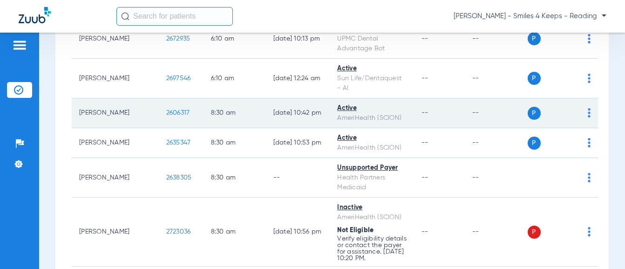
scroll to position [186, 0]
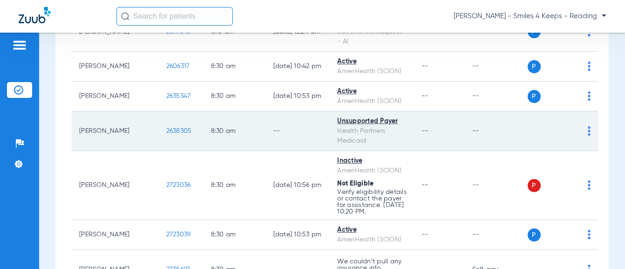
drag, startPoint x: 158, startPoint y: 131, endPoint x: 129, endPoint y: 130, distance: 29.8
click at [159, 130] on td "2638305" at bounding box center [181, 131] width 45 height 40
copy span "2638305"
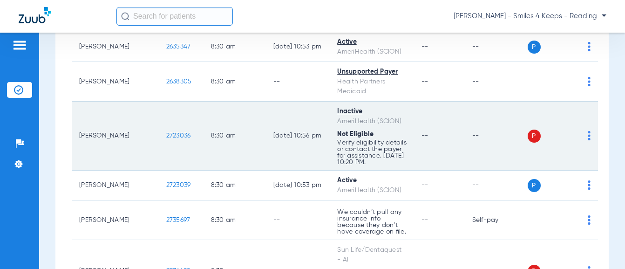
scroll to position [280, 0]
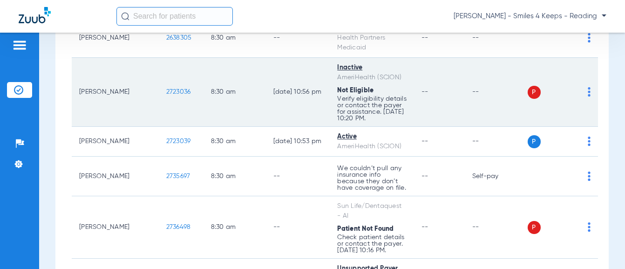
drag, startPoint x: 160, startPoint y: 93, endPoint x: 133, endPoint y: 94, distance: 27.0
click at [159, 94] on td "2723036" at bounding box center [181, 92] width 45 height 69
copy span "2723036"
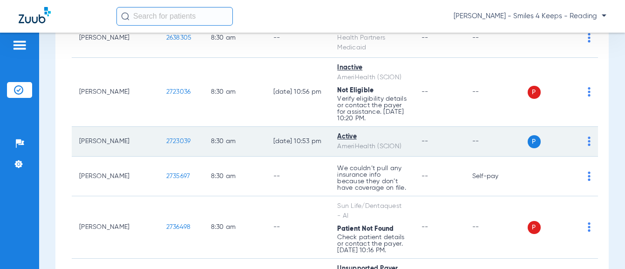
scroll to position [326, 0]
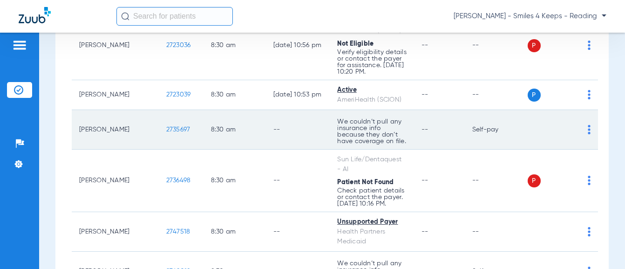
drag, startPoint x: 142, startPoint y: 130, endPoint x: 135, endPoint y: 134, distance: 7.5
click at [113, 136] on tr "[PERSON_NAME] Done 2735697 8:30 AM -- We couldn’t pull any insurance info becau…" at bounding box center [335, 130] width 526 height 40
drag, startPoint x: 135, startPoint y: 134, endPoint x: 143, endPoint y: 129, distance: 10.1
copy tr "2735697"
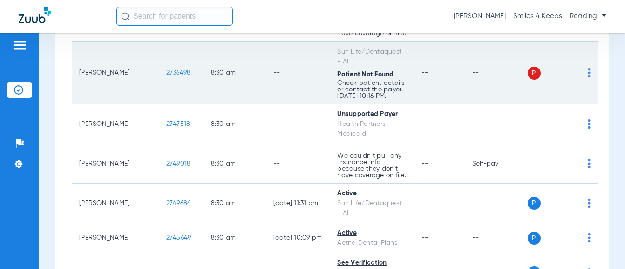
scroll to position [419, 0]
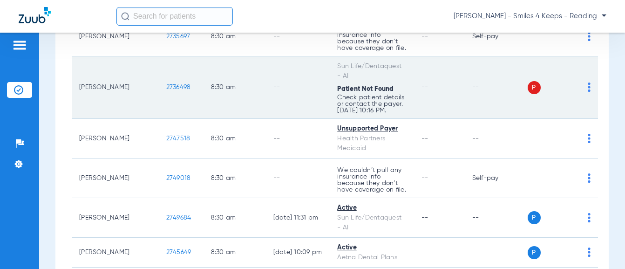
drag, startPoint x: 157, startPoint y: 88, endPoint x: 131, endPoint y: 89, distance: 26.1
click at [159, 89] on td "2736498" at bounding box center [181, 87] width 45 height 62
copy span "2736498"
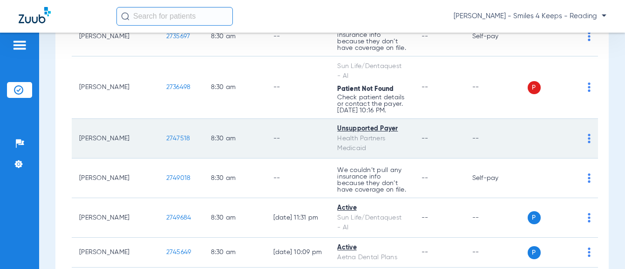
scroll to position [466, 0]
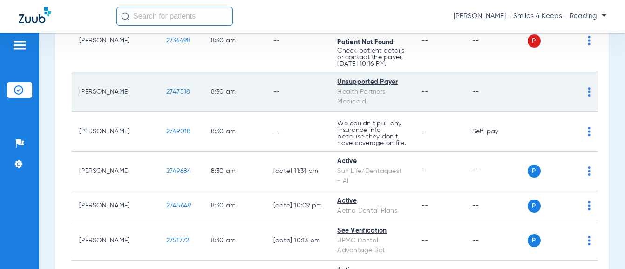
drag, startPoint x: 157, startPoint y: 93, endPoint x: 137, endPoint y: 91, distance: 19.7
click at [159, 96] on td "2747518" at bounding box center [181, 92] width 45 height 40
copy span "2747518"
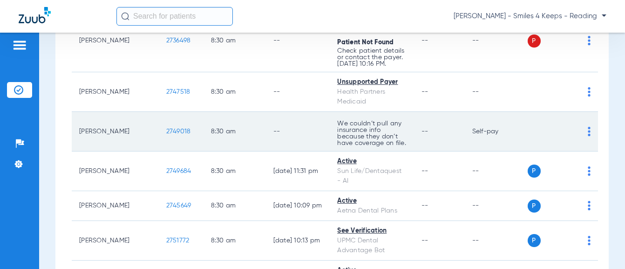
scroll to position [512, 0]
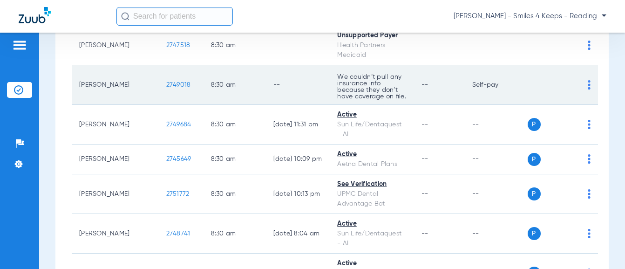
drag, startPoint x: 160, startPoint y: 82, endPoint x: 145, endPoint y: 82, distance: 14.9
click at [159, 85] on td "2749018" at bounding box center [181, 85] width 45 height 40
copy span "2749018"
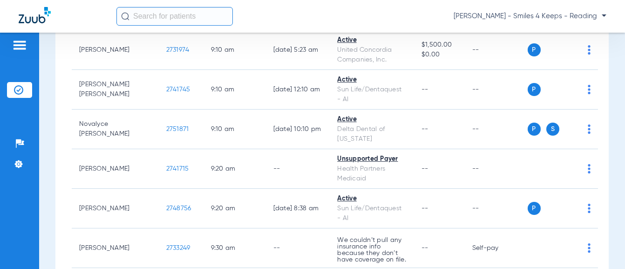
scroll to position [1351, 0]
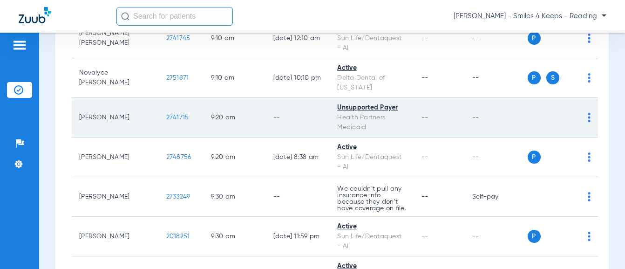
click at [159, 108] on td "2741715" at bounding box center [181, 118] width 45 height 40
copy span "2741715"
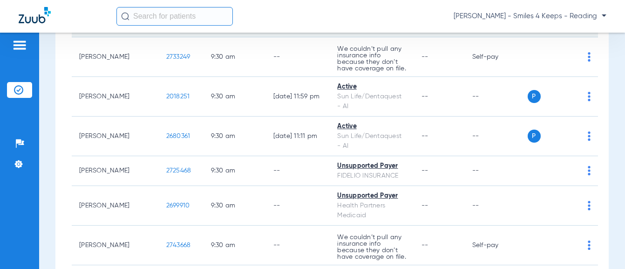
scroll to position [1444, 0]
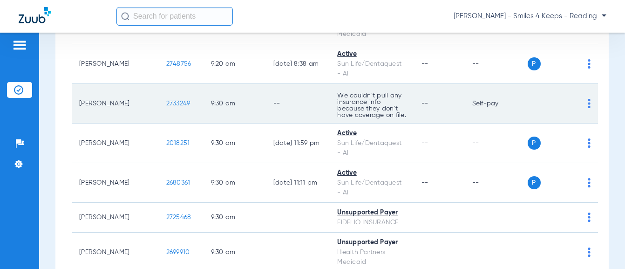
drag, startPoint x: 161, startPoint y: 91, endPoint x: 131, endPoint y: 95, distance: 30.0
click at [159, 95] on td "2733249" at bounding box center [181, 104] width 45 height 40
copy span "2733249"
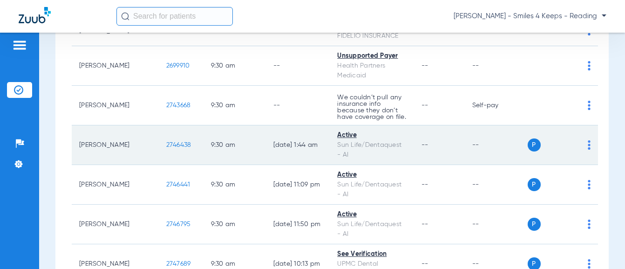
scroll to position [1537, 0]
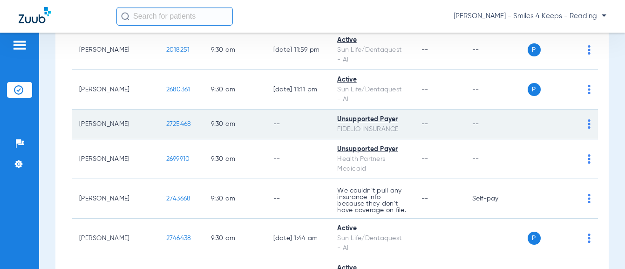
drag, startPoint x: 162, startPoint y: 112, endPoint x: 130, endPoint y: 115, distance: 32.7
click at [159, 115] on td "2725468" at bounding box center [181, 124] width 45 height 30
copy span "2725468"
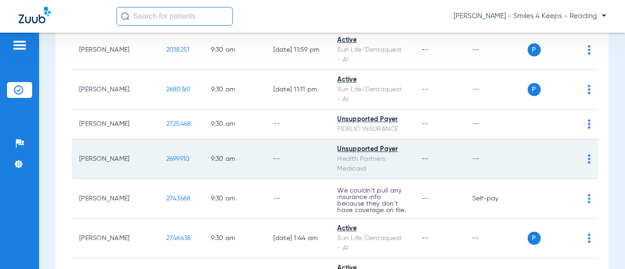
scroll to position [1584, 0]
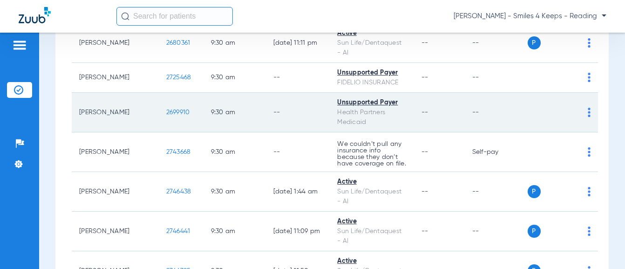
drag, startPoint x: 157, startPoint y: 101, endPoint x: 138, endPoint y: 103, distance: 19.7
click at [159, 102] on td "2699910" at bounding box center [181, 113] width 45 height 40
copy span "2699910"
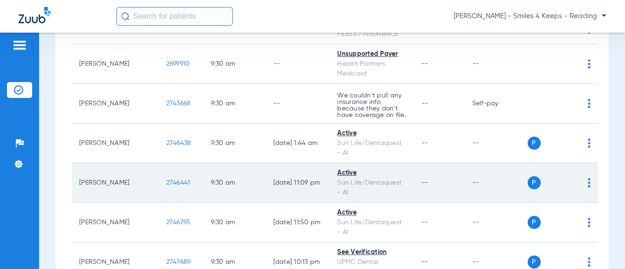
scroll to position [1631, 0]
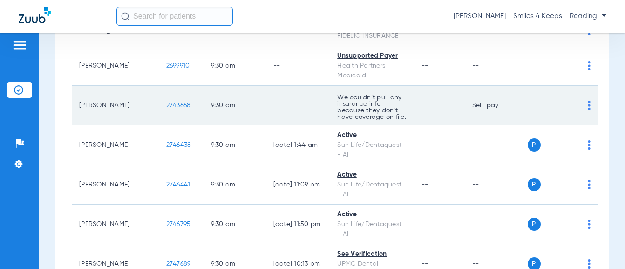
drag, startPoint x: 162, startPoint y: 97, endPoint x: 129, endPoint y: 96, distance: 33.6
click at [159, 96] on td "2743668" at bounding box center [181, 106] width 45 height 40
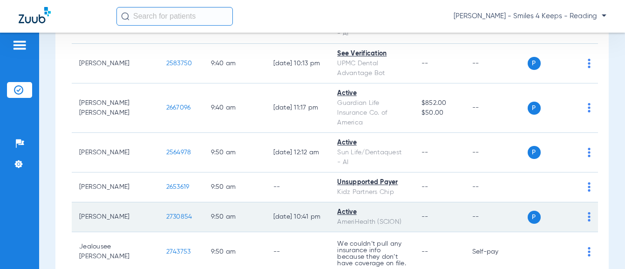
scroll to position [1957, 0]
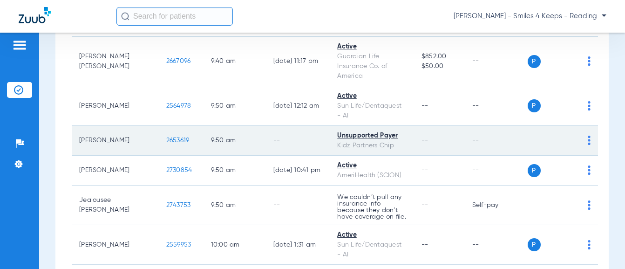
drag, startPoint x: 160, startPoint y: 130, endPoint x: 123, endPoint y: 133, distance: 36.9
click at [123, 133] on tr "[PERSON_NAME] 2653619 9:50 AM -- Unsupported Payer Kidz Partners Chip -- -- P S" at bounding box center [335, 141] width 526 height 30
drag, startPoint x: 127, startPoint y: 133, endPoint x: 136, endPoint y: 131, distance: 9.0
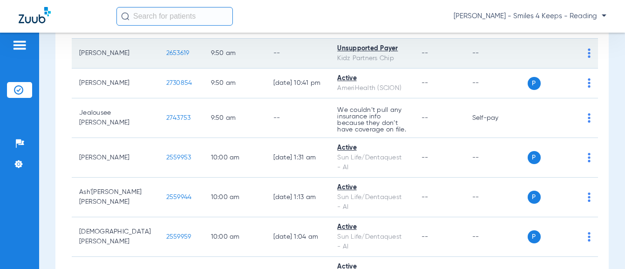
scroll to position [2050, 0]
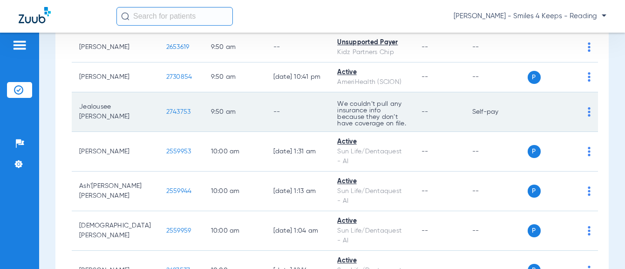
drag, startPoint x: 159, startPoint y: 101, endPoint x: 131, endPoint y: 101, distance: 28.4
click at [159, 101] on td "2743753" at bounding box center [181, 112] width 45 height 40
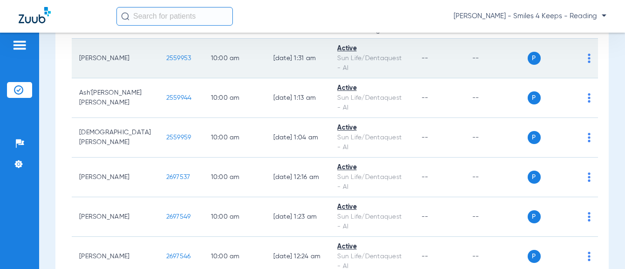
scroll to position [2329, 0]
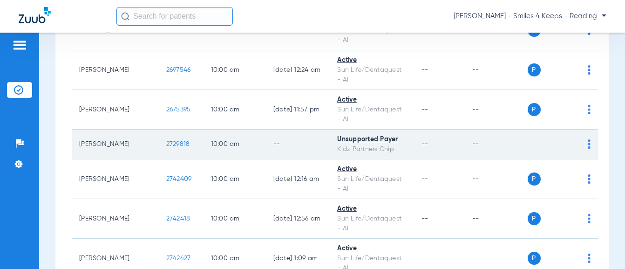
drag, startPoint x: 163, startPoint y: 143, endPoint x: 128, endPoint y: 139, distance: 34.7
click at [159, 139] on td "2729818" at bounding box center [181, 145] width 45 height 30
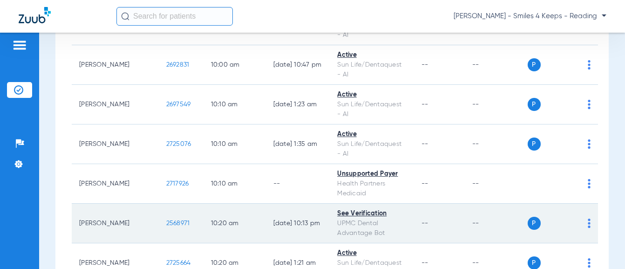
scroll to position [2609, 0]
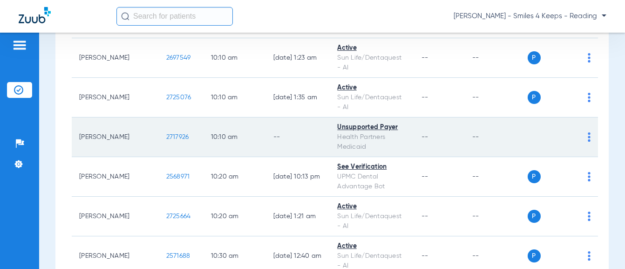
drag, startPoint x: 160, startPoint y: 139, endPoint x: 132, endPoint y: 138, distance: 27.5
click at [159, 138] on td "2717926" at bounding box center [181, 137] width 45 height 40
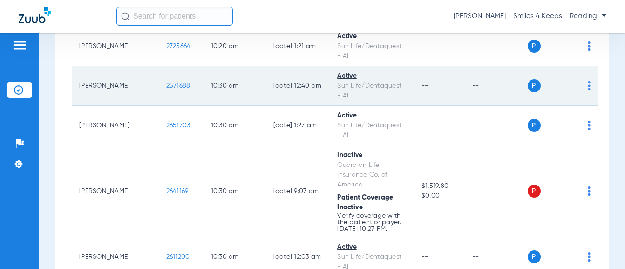
scroll to position [2795, 0]
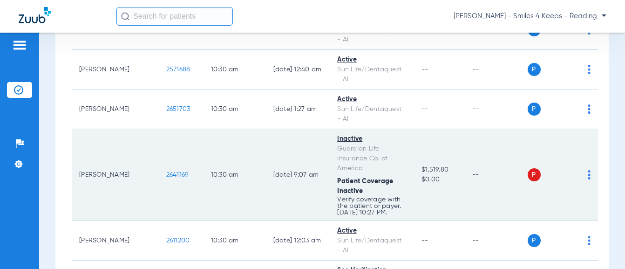
drag, startPoint x: 157, startPoint y: 178, endPoint x: 131, endPoint y: 176, distance: 25.7
click at [159, 176] on td "2641169" at bounding box center [181, 175] width 45 height 92
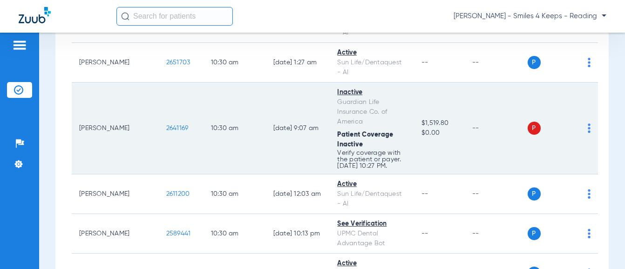
click at [337, 96] on div "Inactive" at bounding box center [371, 93] width 69 height 10
click at [166, 128] on span "2641169" at bounding box center [177, 128] width 22 height 7
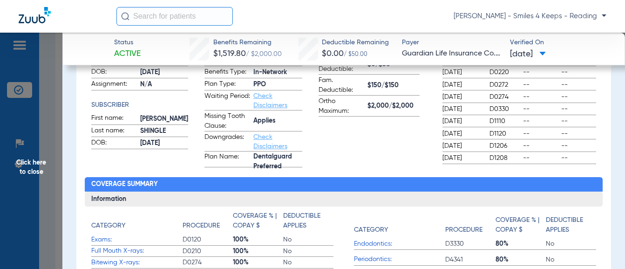
scroll to position [47, 0]
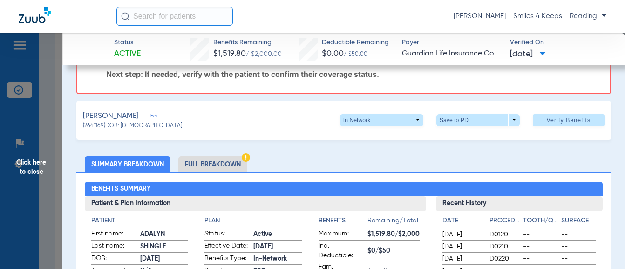
click at [56, 126] on span "Click here to close" at bounding box center [31, 167] width 62 height 269
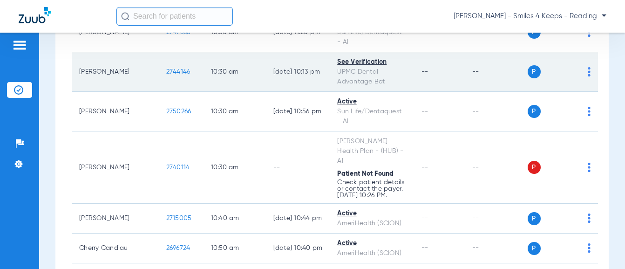
scroll to position [3308, 0]
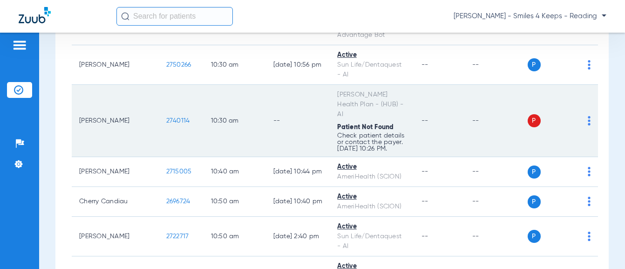
drag, startPoint x: 161, startPoint y: 116, endPoint x: 132, endPoint y: 116, distance: 28.9
click at [159, 116] on td "2740114" at bounding box center [181, 121] width 45 height 72
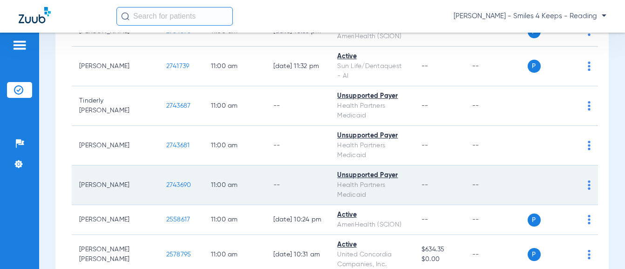
scroll to position [3774, 0]
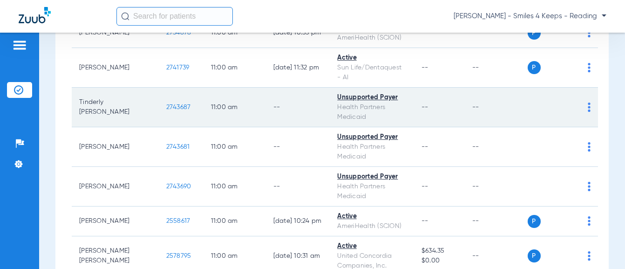
drag, startPoint x: 160, startPoint y: 98, endPoint x: 131, endPoint y: 100, distance: 29.4
click at [159, 100] on td "2743687" at bounding box center [181, 108] width 45 height 40
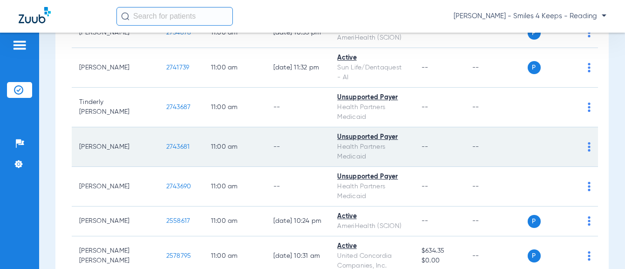
scroll to position [3820, 0]
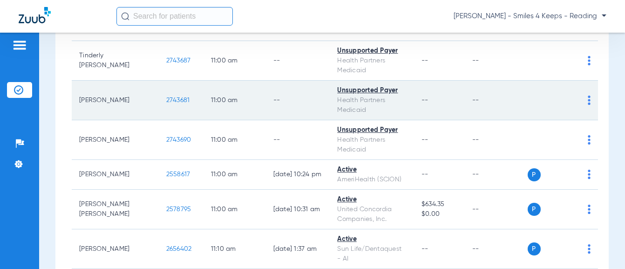
drag, startPoint x: 163, startPoint y: 92, endPoint x: 130, endPoint y: 92, distance: 32.1
click at [159, 92] on td "2743681" at bounding box center [181, 101] width 45 height 40
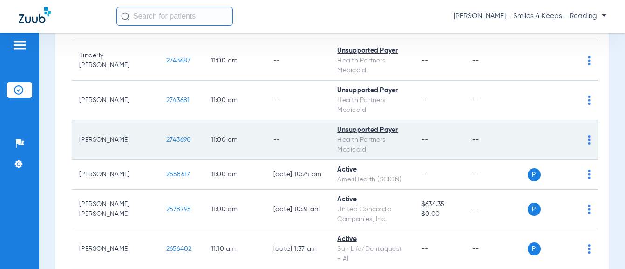
scroll to position [3867, 0]
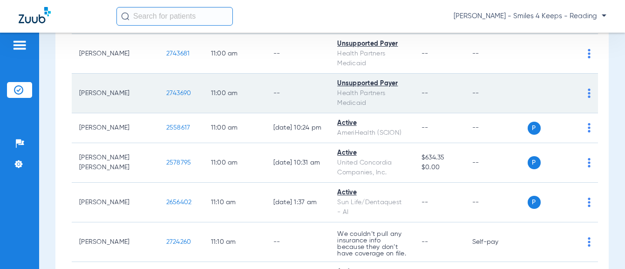
drag, startPoint x: 159, startPoint y: 82, endPoint x: 133, endPoint y: 85, distance: 26.3
click at [159, 85] on td "2743690" at bounding box center [181, 94] width 45 height 40
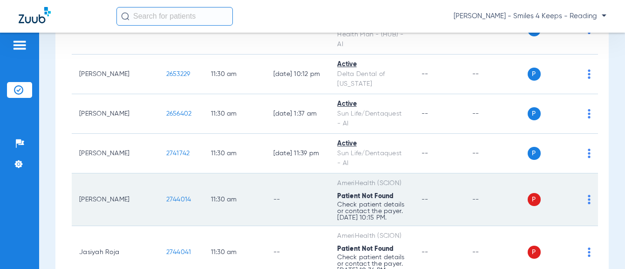
scroll to position [4239, 0]
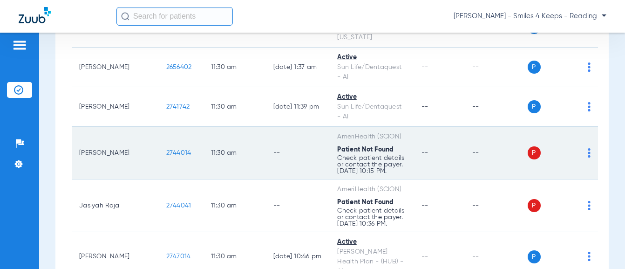
drag, startPoint x: 164, startPoint y: 132, endPoint x: 131, endPoint y: 133, distance: 32.6
click at [159, 133] on td "2744014" at bounding box center [181, 153] width 45 height 53
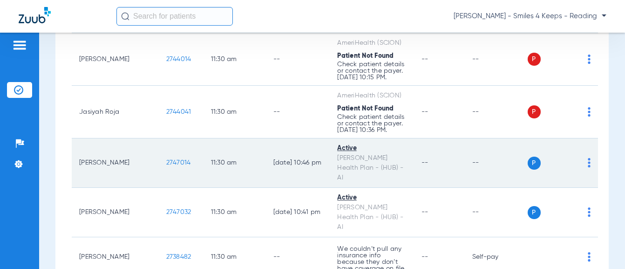
scroll to position [4333, 0]
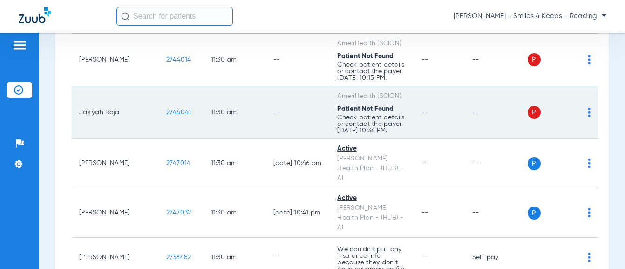
click at [166, 109] on span "2744041" at bounding box center [178, 112] width 25 height 7
drag, startPoint x: 135, startPoint y: 93, endPoint x: 120, endPoint y: 93, distance: 14.4
click at [120, 93] on tr "Jasiyah Roja 2744041 11:30 AM -- AmeriHealth (SCION) Patient Not Found Check pa…" at bounding box center [335, 112] width 526 height 53
click at [159, 93] on td "2744041" at bounding box center [181, 112] width 45 height 53
click at [159, 91] on td "2744041" at bounding box center [181, 112] width 45 height 53
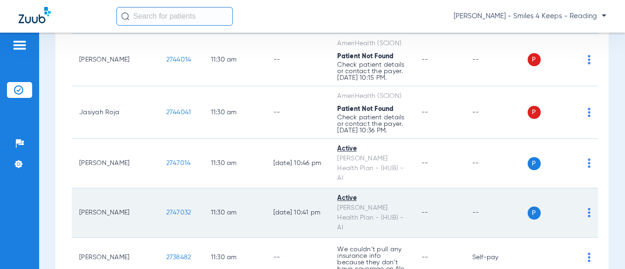
scroll to position [4472, 0]
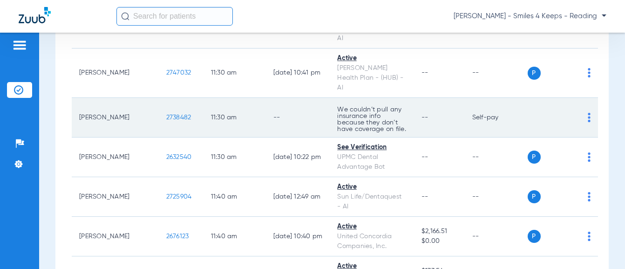
drag, startPoint x: 159, startPoint y: 81, endPoint x: 131, endPoint y: 81, distance: 28.4
click at [159, 98] on td "2738482" at bounding box center [181, 118] width 45 height 40
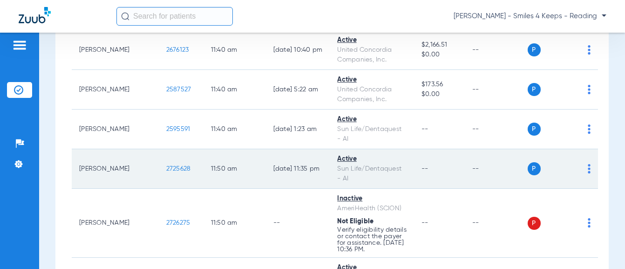
scroll to position [4705, 0]
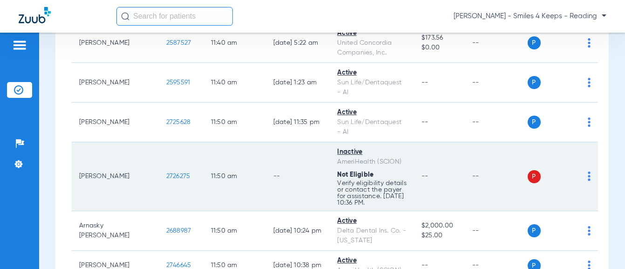
drag, startPoint x: 159, startPoint y: 138, endPoint x: 133, endPoint y: 140, distance: 26.2
click at [159, 142] on td "2726275" at bounding box center [181, 176] width 45 height 69
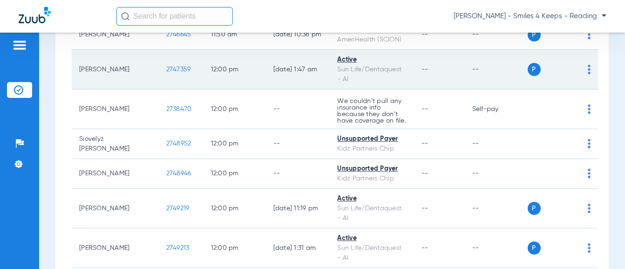
scroll to position [4938, 0]
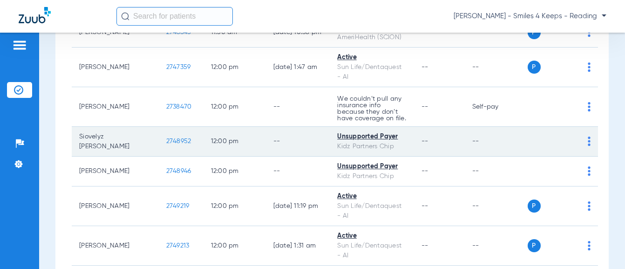
drag, startPoint x: 157, startPoint y: 102, endPoint x: 131, endPoint y: 102, distance: 26.1
click at [159, 127] on td "2748952" at bounding box center [181, 142] width 45 height 30
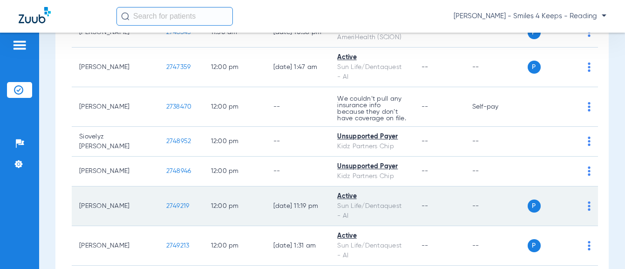
scroll to position [4985, 0]
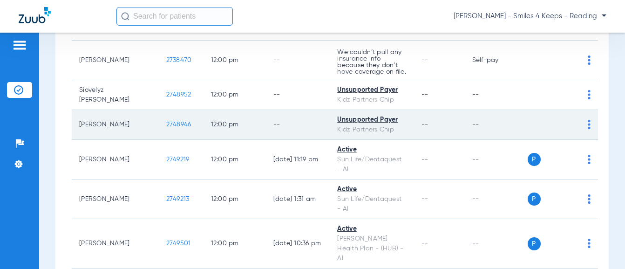
drag, startPoint x: 163, startPoint y: 86, endPoint x: 131, endPoint y: 88, distance: 31.3
click at [159, 110] on td "2748946" at bounding box center [181, 125] width 45 height 30
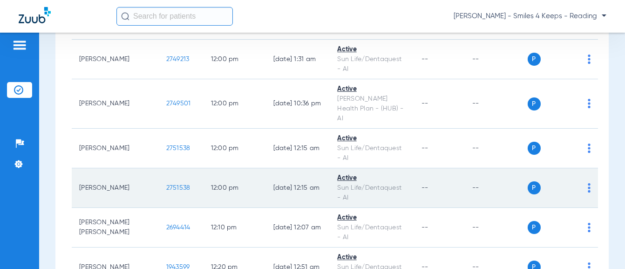
scroll to position [5311, 0]
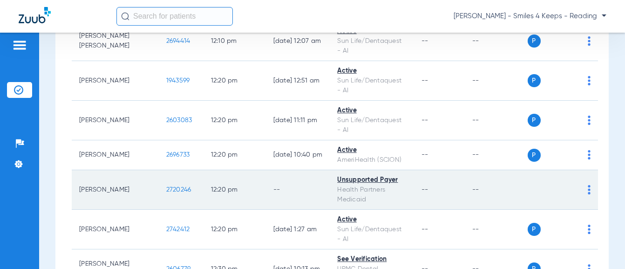
drag, startPoint x: 161, startPoint y: 142, endPoint x: 133, endPoint y: 143, distance: 28.0
click at [159, 170] on td "2720246" at bounding box center [181, 190] width 45 height 40
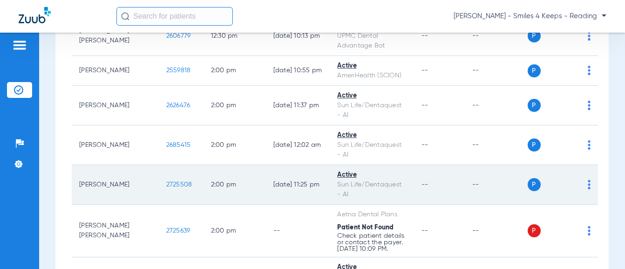
scroll to position [5591, 0]
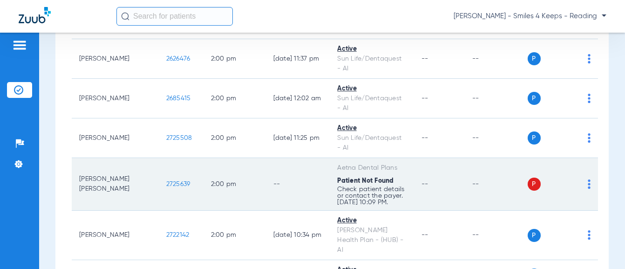
click at [159, 158] on td "2725639" at bounding box center [181, 184] width 45 height 53
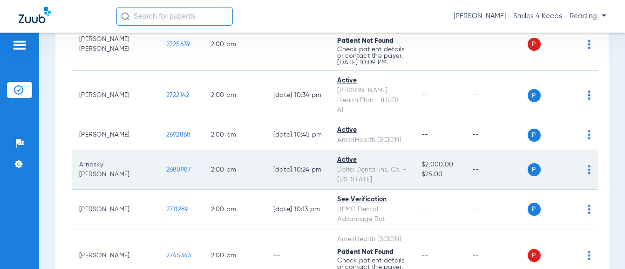
scroll to position [5823, 0]
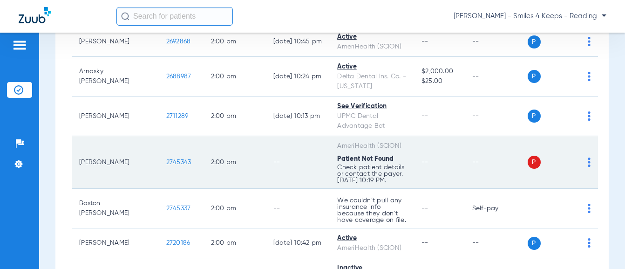
drag, startPoint x: 161, startPoint y: 106, endPoint x: 131, endPoint y: 105, distance: 30.3
click at [159, 136] on td "2745343" at bounding box center [181, 162] width 45 height 53
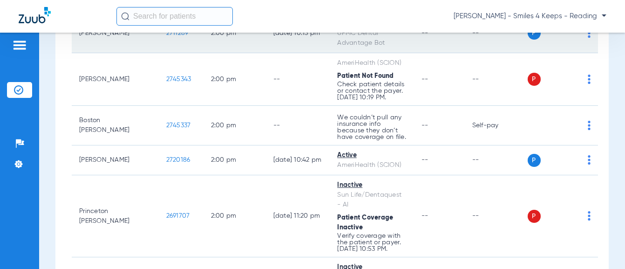
scroll to position [5963, 0]
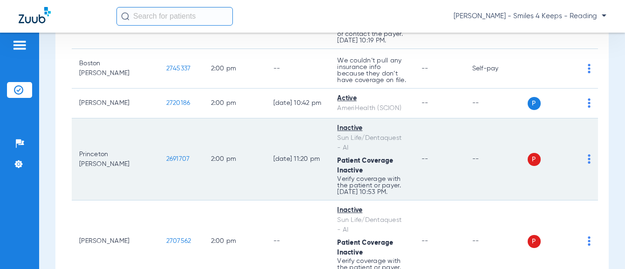
drag, startPoint x: 158, startPoint y: 101, endPoint x: 123, endPoint y: 104, distance: 36.1
click at [123, 118] on tr "Princeton [PERSON_NAME] 2691707 2:00 PM [DATE] 11:20 PM Inactive Sun Life/Denta…" at bounding box center [335, 159] width 526 height 82
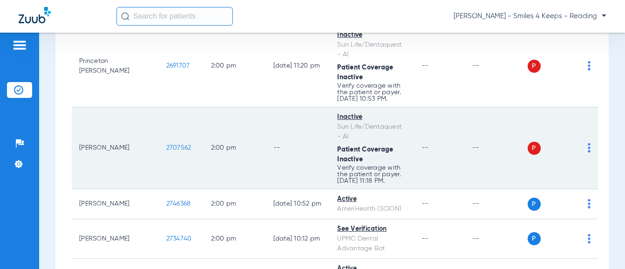
drag, startPoint x: 161, startPoint y: 88, endPoint x: 131, endPoint y: 88, distance: 29.4
click at [159, 107] on td "2707562" at bounding box center [181, 148] width 45 height 82
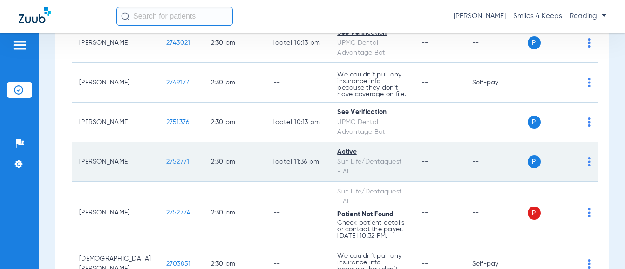
scroll to position [6615, 0]
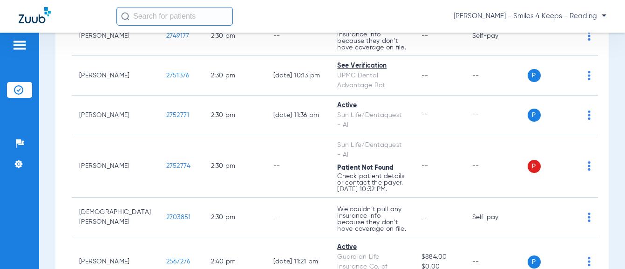
click at [510, 20] on span "[PERSON_NAME] - Smiles 4 Keeps - Reading" at bounding box center [530, 16] width 153 height 9
drag, startPoint x: 163, startPoint y: 107, endPoint x: 137, endPoint y: 106, distance: 25.2
click at [137, 106] on div at bounding box center [312, 134] width 625 height 269
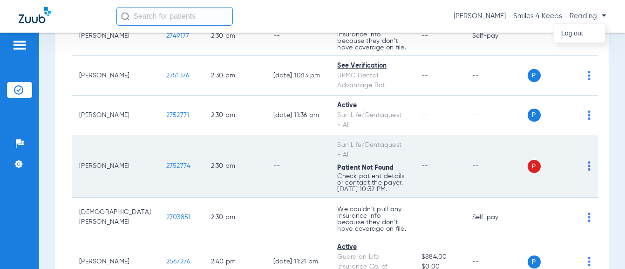
click at [159, 135] on td "2752774" at bounding box center [181, 166] width 45 height 62
drag, startPoint x: 136, startPoint y: 108, endPoint x: 162, endPoint y: 113, distance: 26.7
click at [162, 135] on td "2752774" at bounding box center [181, 166] width 45 height 62
drag, startPoint x: 160, startPoint y: 106, endPoint x: 130, endPoint y: 108, distance: 29.9
click at [159, 135] on td "2752774" at bounding box center [181, 166] width 45 height 62
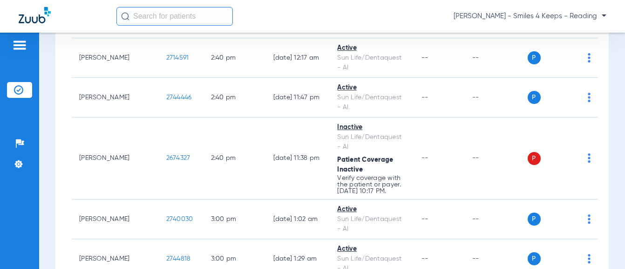
scroll to position [7128, 0]
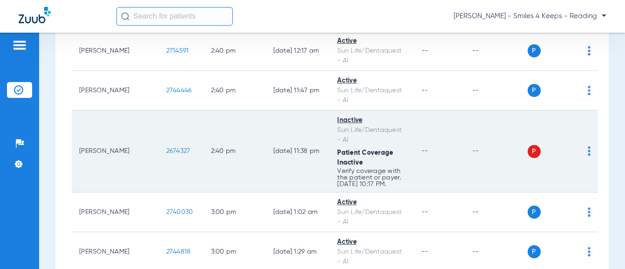
drag, startPoint x: 164, startPoint y: 74, endPoint x: 129, endPoint y: 75, distance: 34.5
click at [159, 110] on td "2674327" at bounding box center [181, 151] width 45 height 82
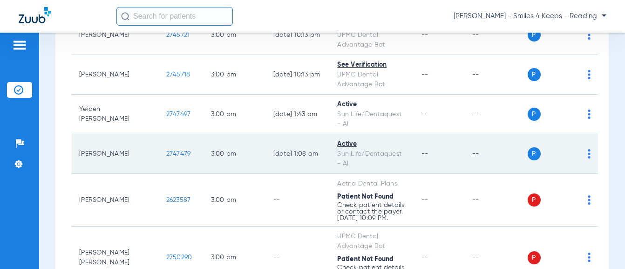
scroll to position [7407, 0]
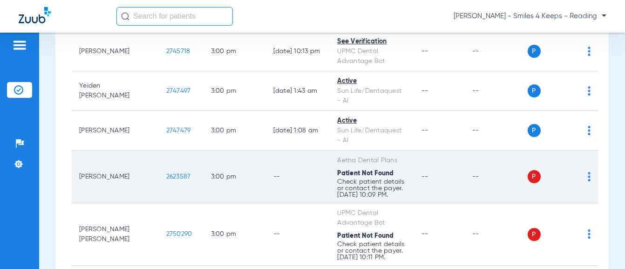
drag, startPoint x: 161, startPoint y: 98, endPoint x: 131, endPoint y: 99, distance: 29.4
click at [159, 150] on td "2623587" at bounding box center [181, 176] width 45 height 53
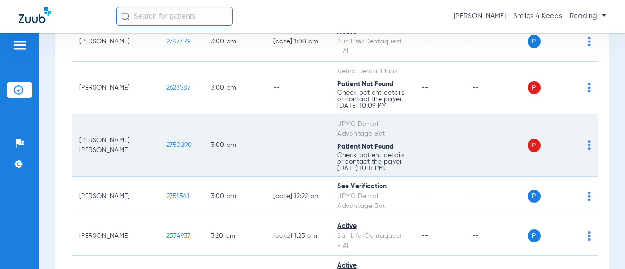
scroll to position [7501, 0]
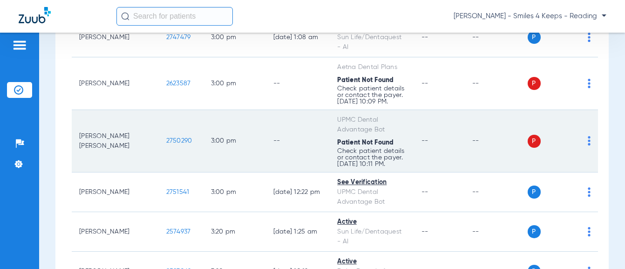
drag, startPoint x: 159, startPoint y: 62, endPoint x: 131, endPoint y: 64, distance: 27.5
click at [159, 110] on td "2750290" at bounding box center [181, 141] width 45 height 62
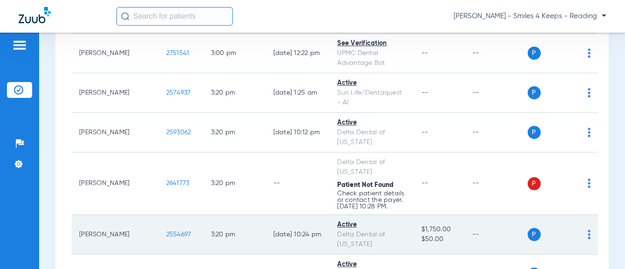
scroll to position [7640, 0]
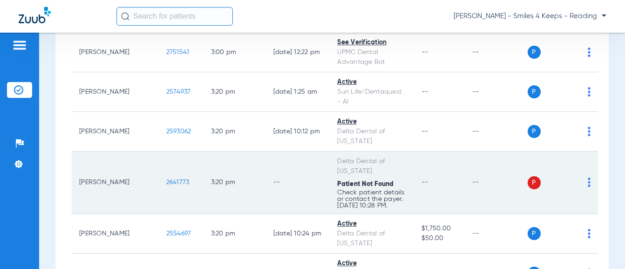
click at [159, 151] on td "2641773" at bounding box center [181, 182] width 45 height 62
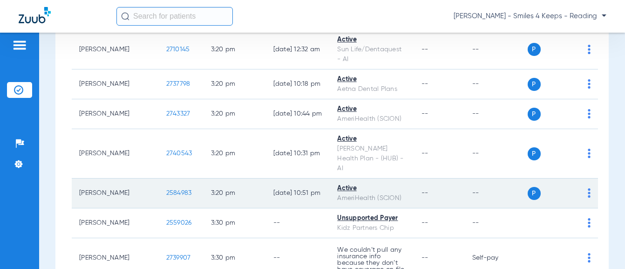
scroll to position [7920, 0]
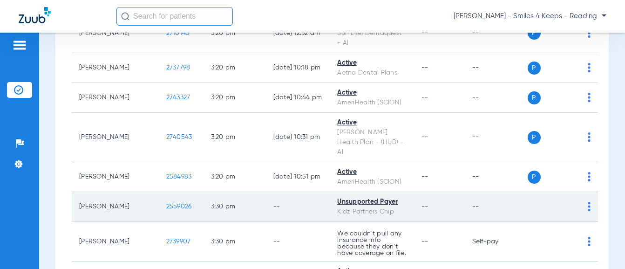
drag, startPoint x: 166, startPoint y: 119, endPoint x: 131, endPoint y: 120, distance: 35.0
click at [159, 192] on td "2559026" at bounding box center [181, 207] width 45 height 30
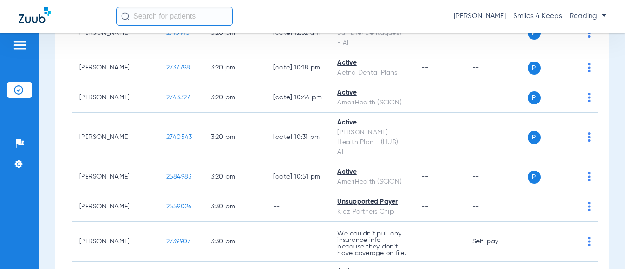
scroll to position [8013, 0]
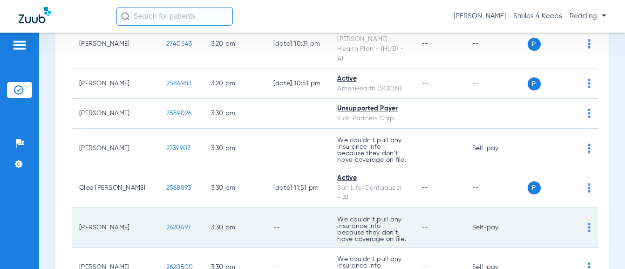
drag, startPoint x: 158, startPoint y: 144, endPoint x: 131, endPoint y: 143, distance: 26.6
click at [159, 208] on td "2620497" at bounding box center [181, 228] width 45 height 40
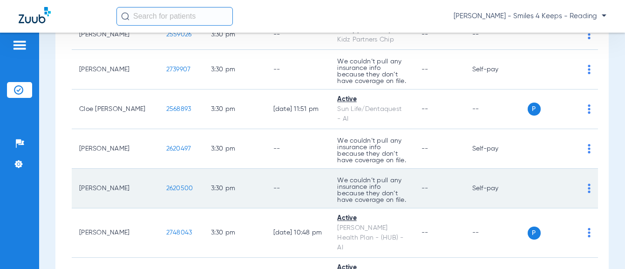
scroll to position [8122, 0]
